Goal: Information Seeking & Learning: Learn about a topic

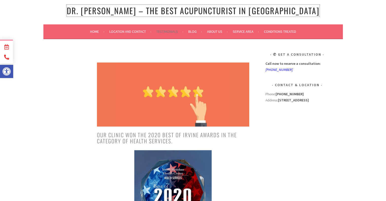
click at [121, 10] on link "[PERSON_NAME] [PERSON_NAME] – The Best Acupuncturist In [GEOGRAPHIC_DATA]" at bounding box center [193, 11] width 252 height 12
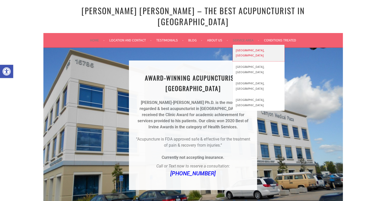
click at [242, 45] on link "[GEOGRAPHIC_DATA], [GEOGRAPHIC_DATA]" at bounding box center [258, 53] width 52 height 16
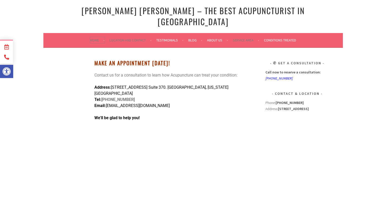
click at [93, 37] on link "Home" at bounding box center [97, 40] width 14 height 6
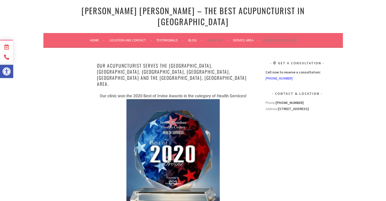
click at [281, 37] on link "Conditions Treated" at bounding box center [280, 40] width 32 height 6
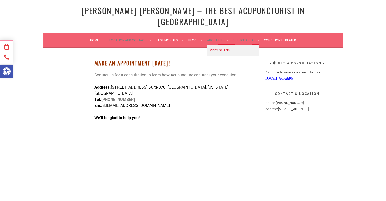
click at [218, 45] on link "Video Gallery" at bounding box center [233, 50] width 52 height 11
